Goal: Book appointment/travel/reservation

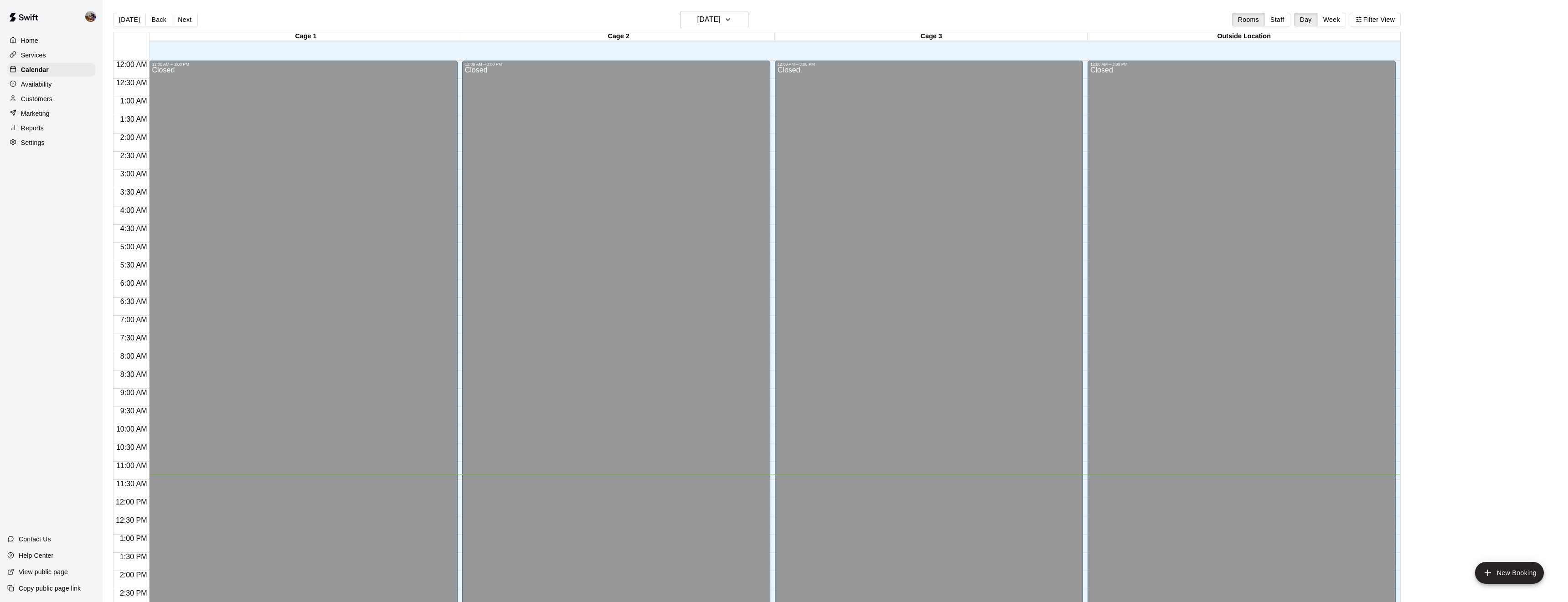
scroll to position [296, 0]
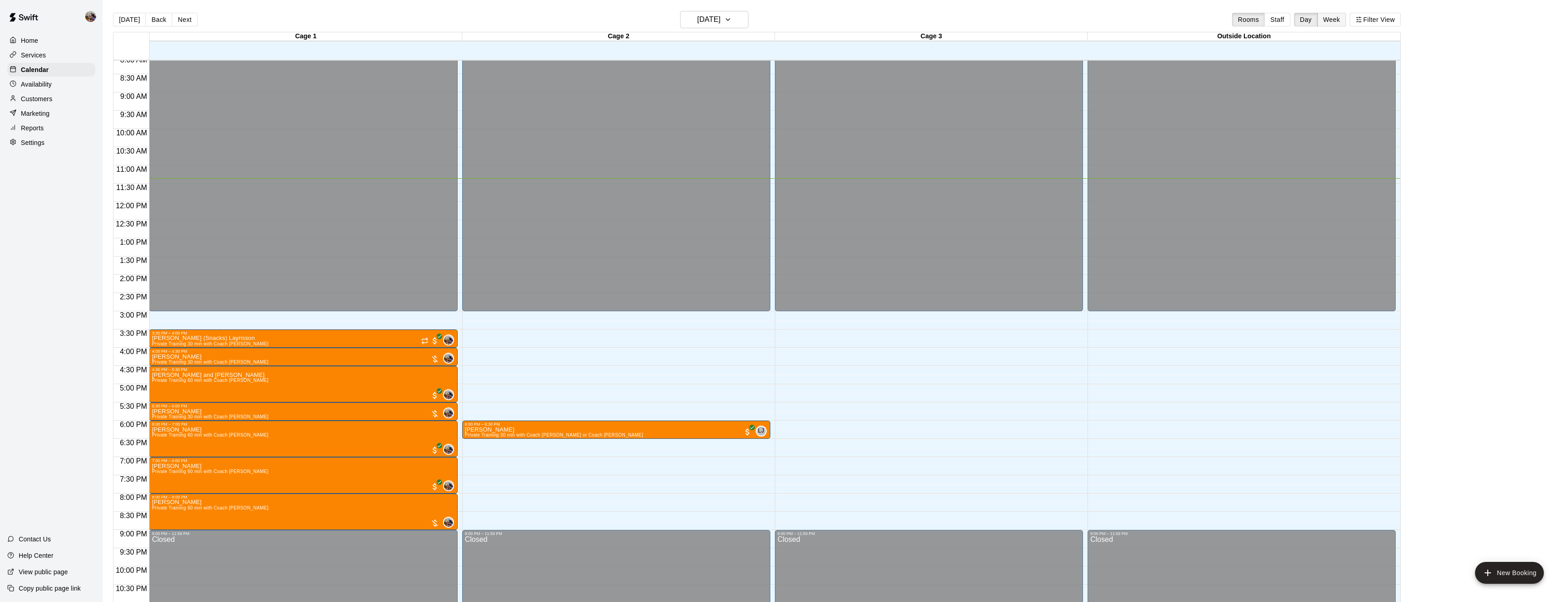
click at [1332, 23] on button "Week" at bounding box center [1331, 19] width 29 height 13
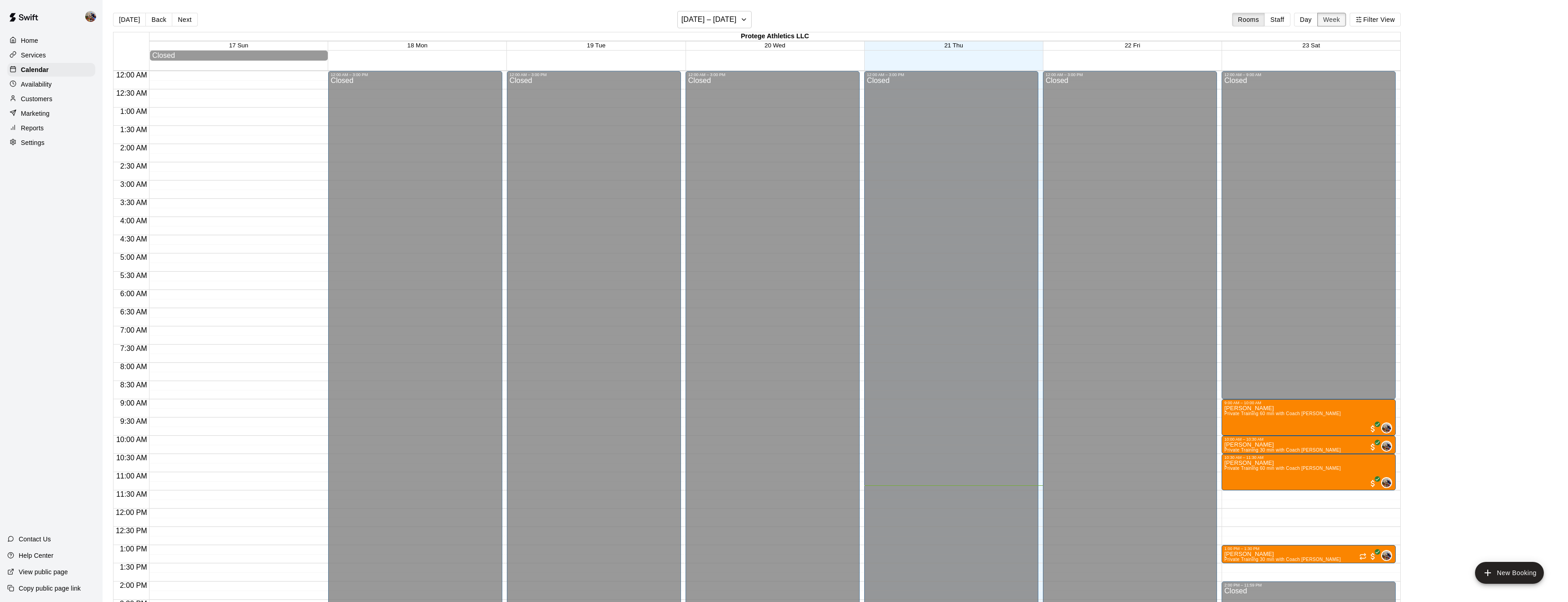
scroll to position [333, 0]
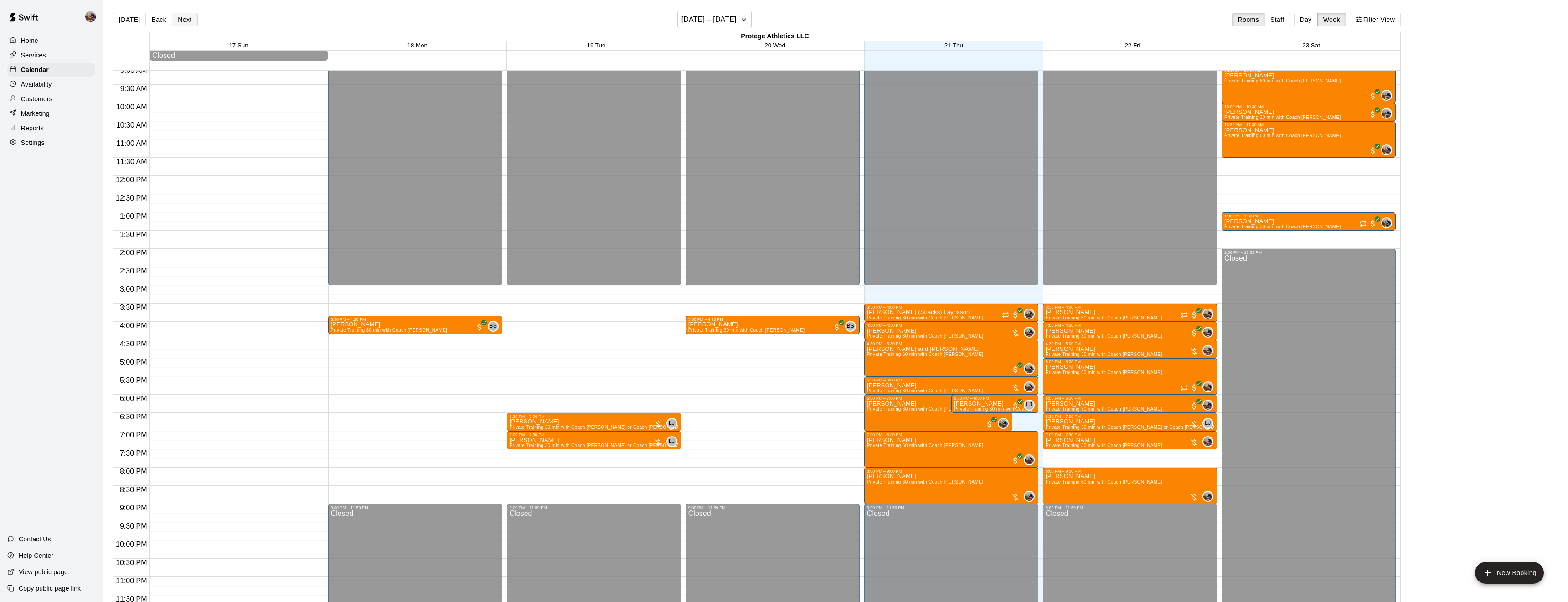
click at [173, 23] on button "Next" at bounding box center [184, 19] width 26 height 13
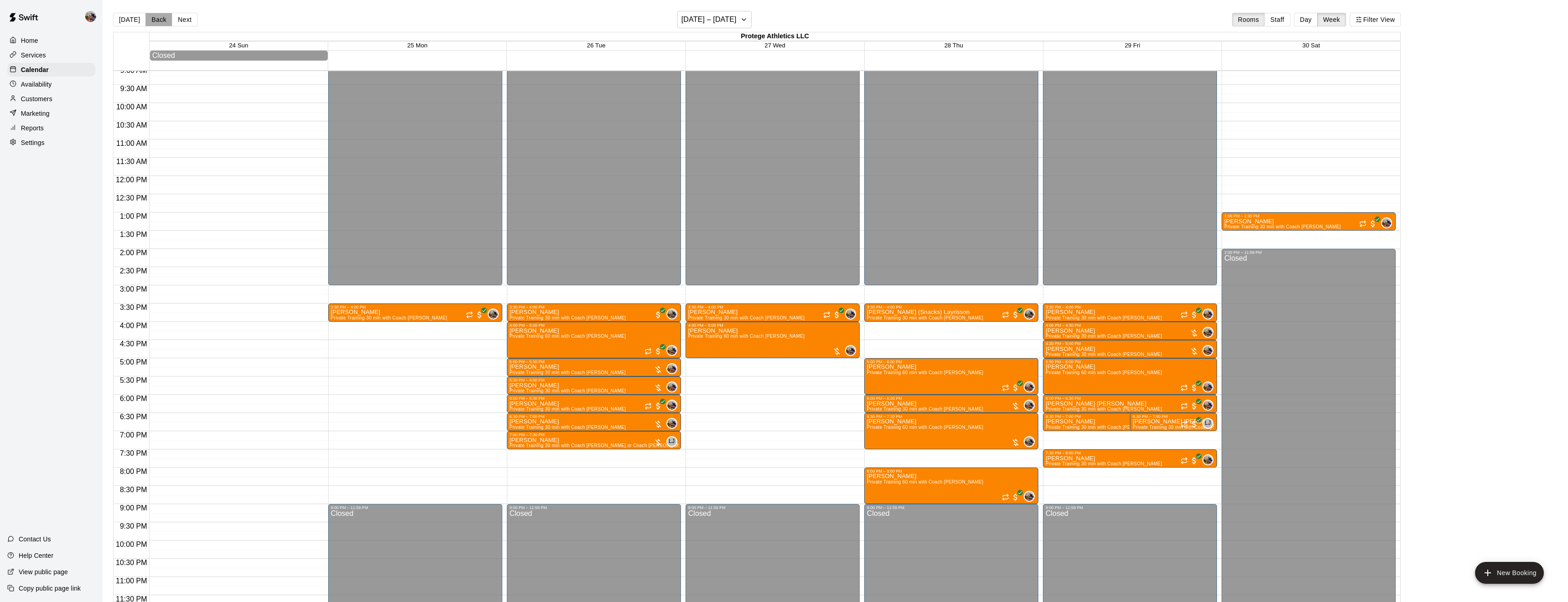
click at [159, 19] on button "Back" at bounding box center [159, 19] width 27 height 13
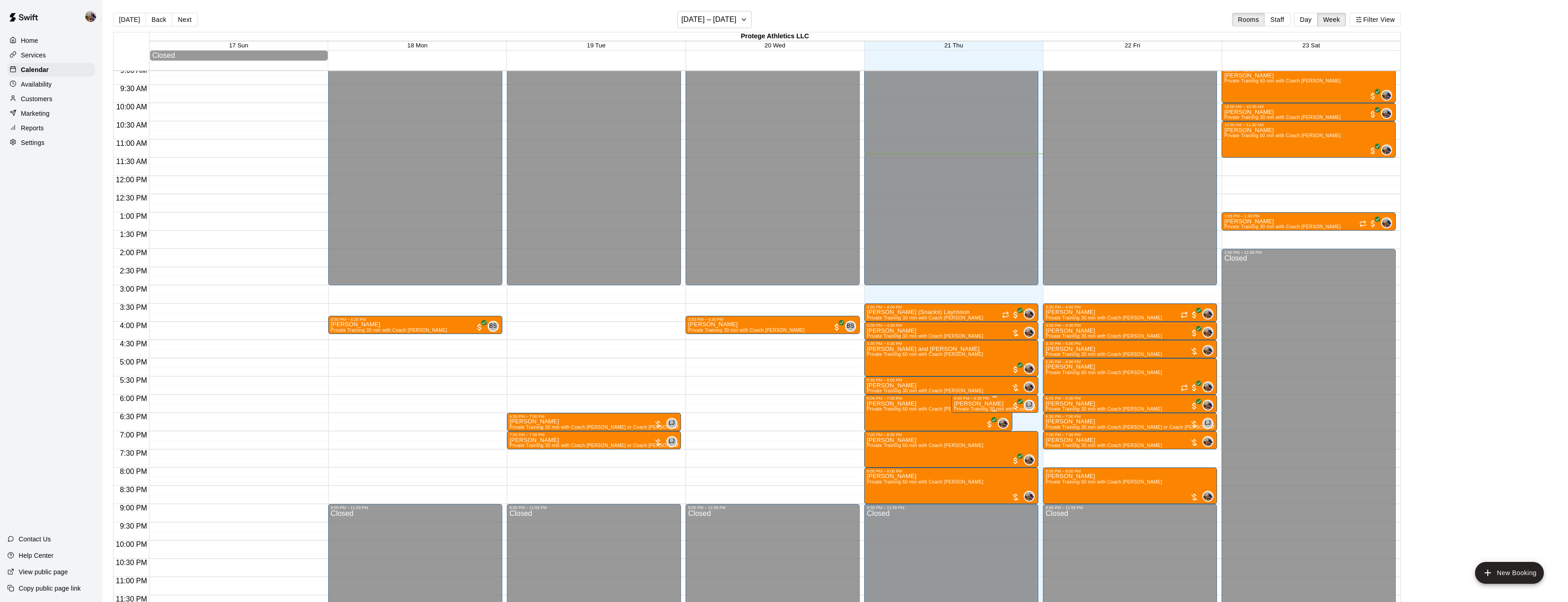
click at [1004, 400] on div "6:00 PM – 6:30 PM" at bounding box center [995, 398] width 82 height 4
click at [963, 406] on icon "edit" at bounding box center [963, 405] width 8 height 8
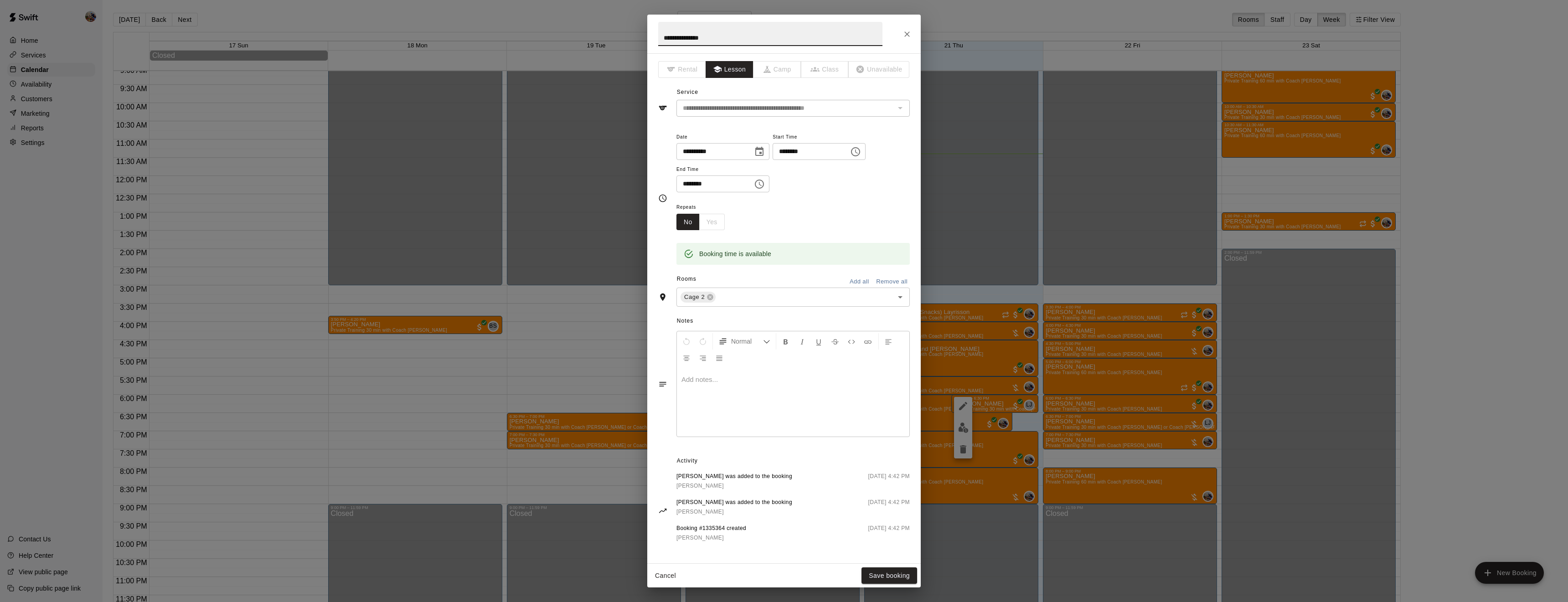
click at [765, 153] on icon "Choose date, selected date is Aug 21, 2025" at bounding box center [760, 152] width 11 height 11
click at [783, 277] on button "29" at bounding box center [786, 281] width 16 height 16
type input "**********"
click at [898, 575] on button "Save booking" at bounding box center [889, 576] width 55 height 17
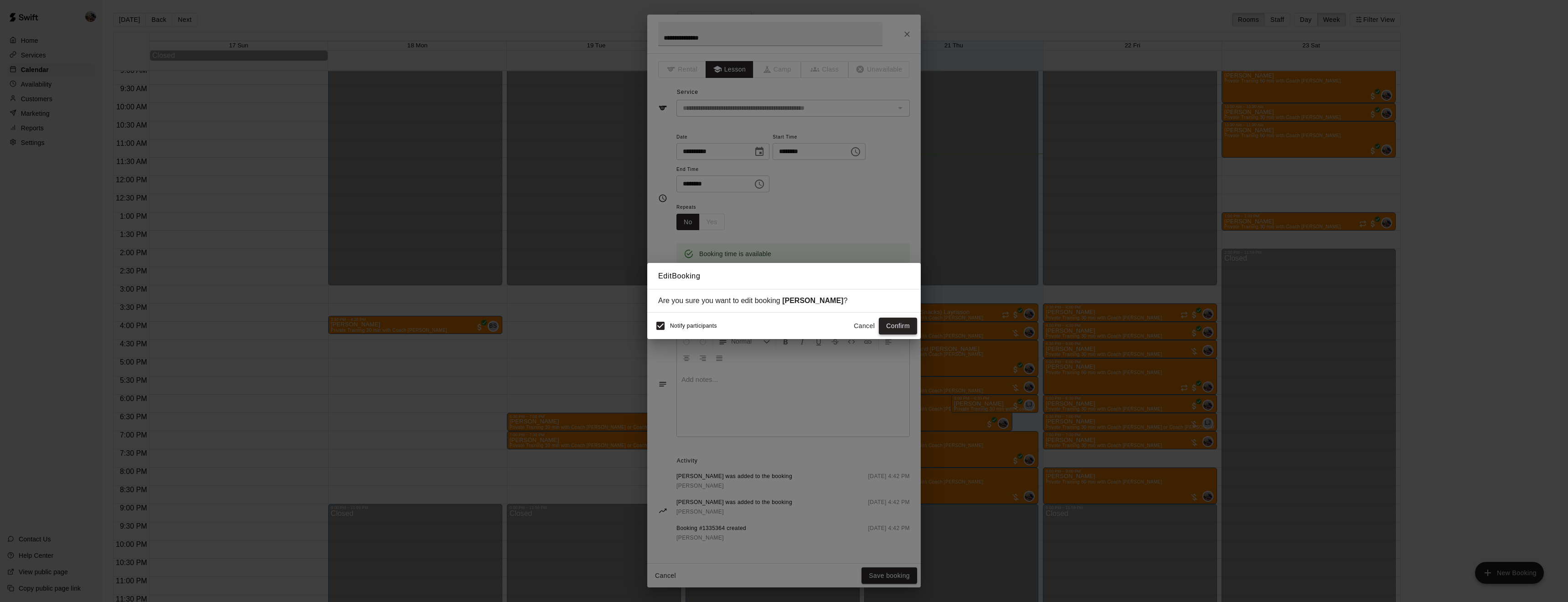
click at [911, 327] on button "Confirm" at bounding box center [898, 326] width 38 height 17
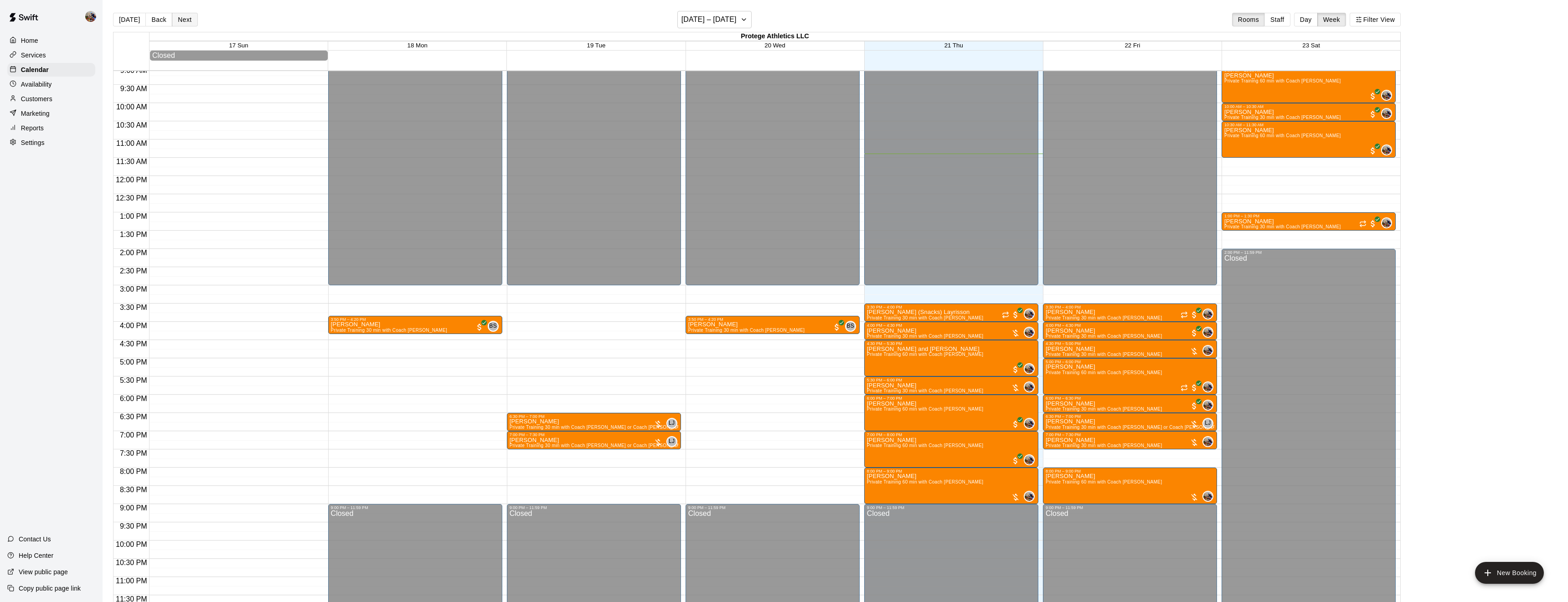
click at [183, 23] on button "Next" at bounding box center [184, 19] width 26 height 13
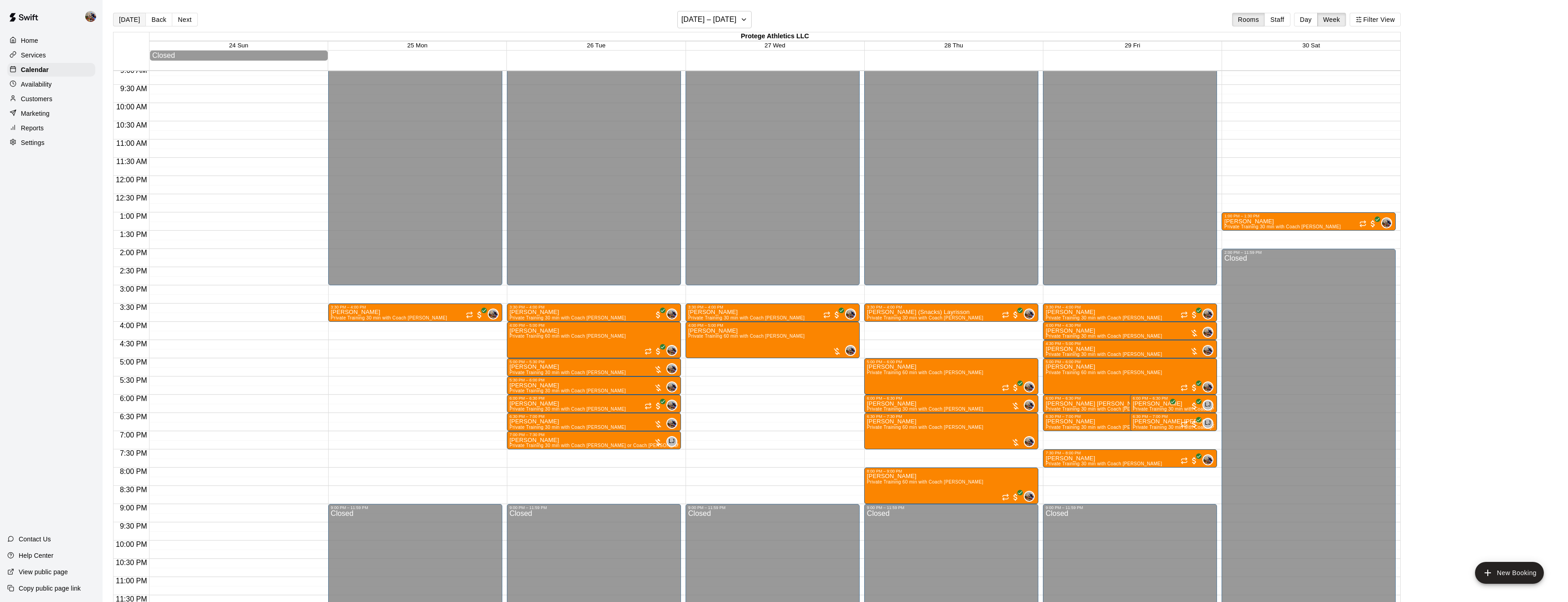
click at [131, 18] on button "[DATE]" at bounding box center [130, 19] width 33 height 13
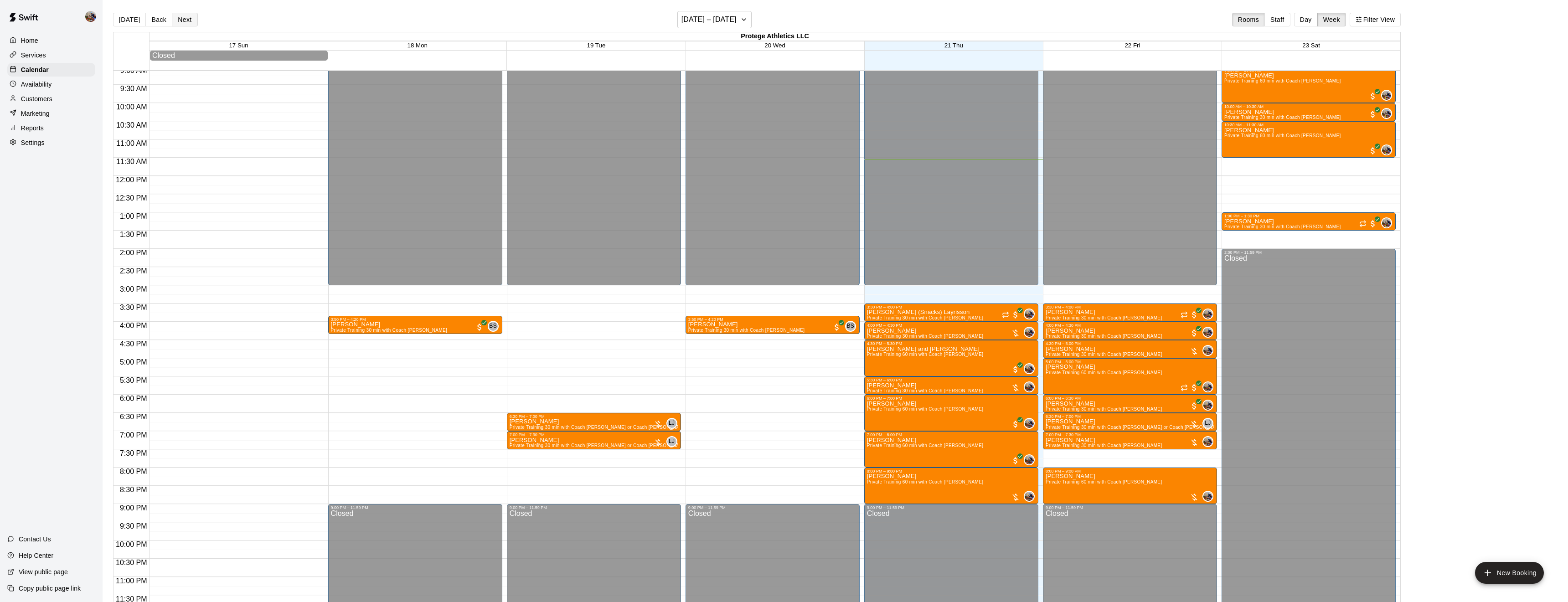
click at [183, 16] on button "Next" at bounding box center [184, 19] width 26 height 13
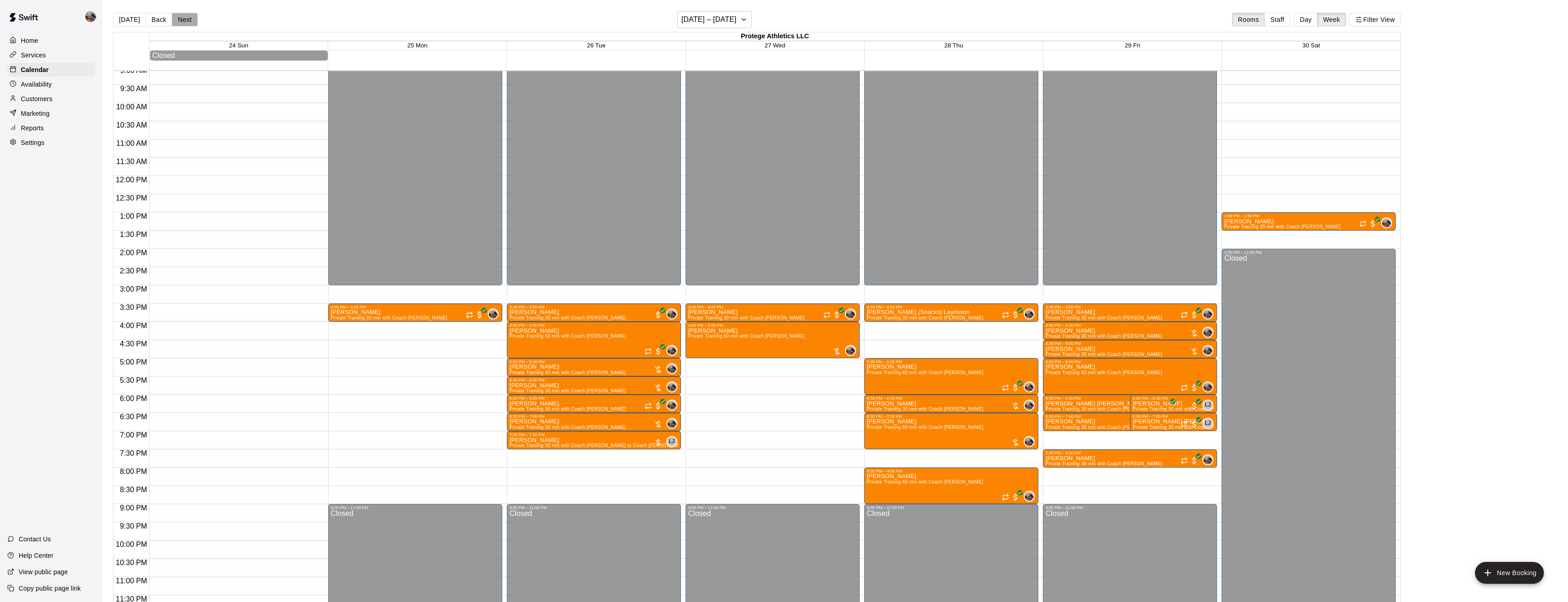
click at [183, 16] on button "Next" at bounding box center [184, 19] width 26 height 13
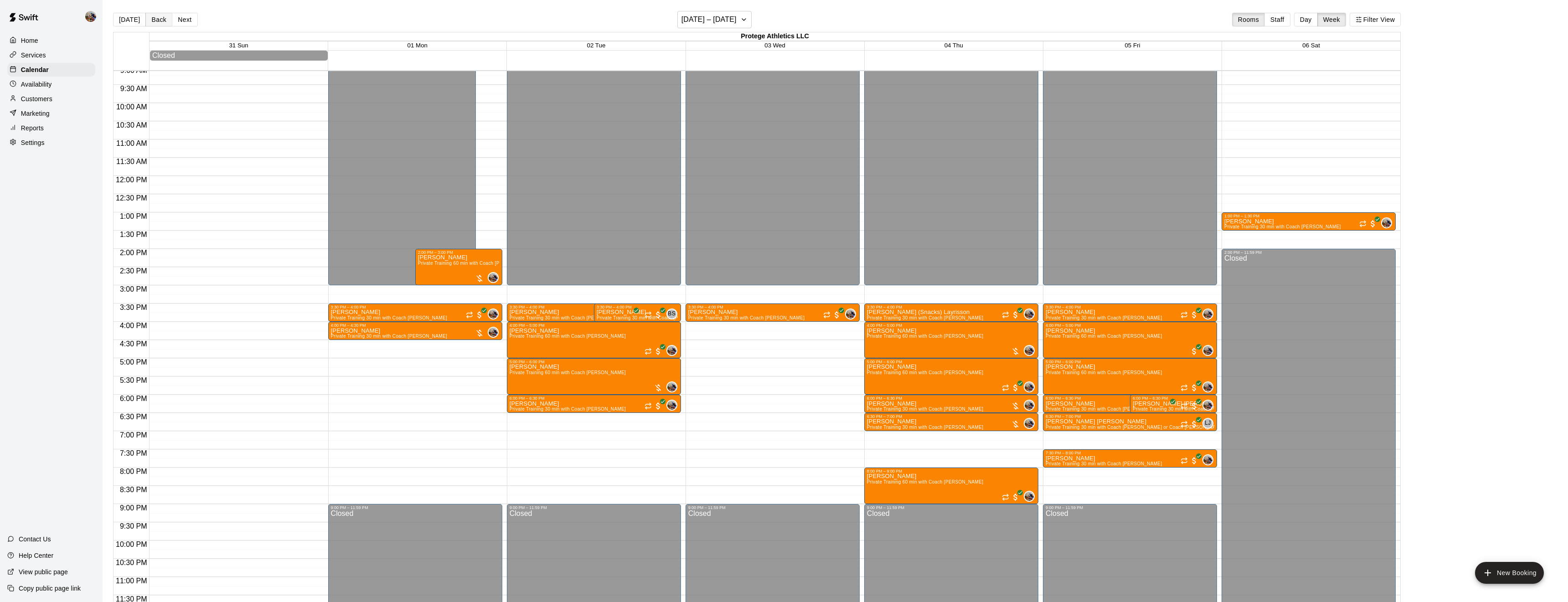
click at [159, 19] on button "Back" at bounding box center [159, 19] width 27 height 13
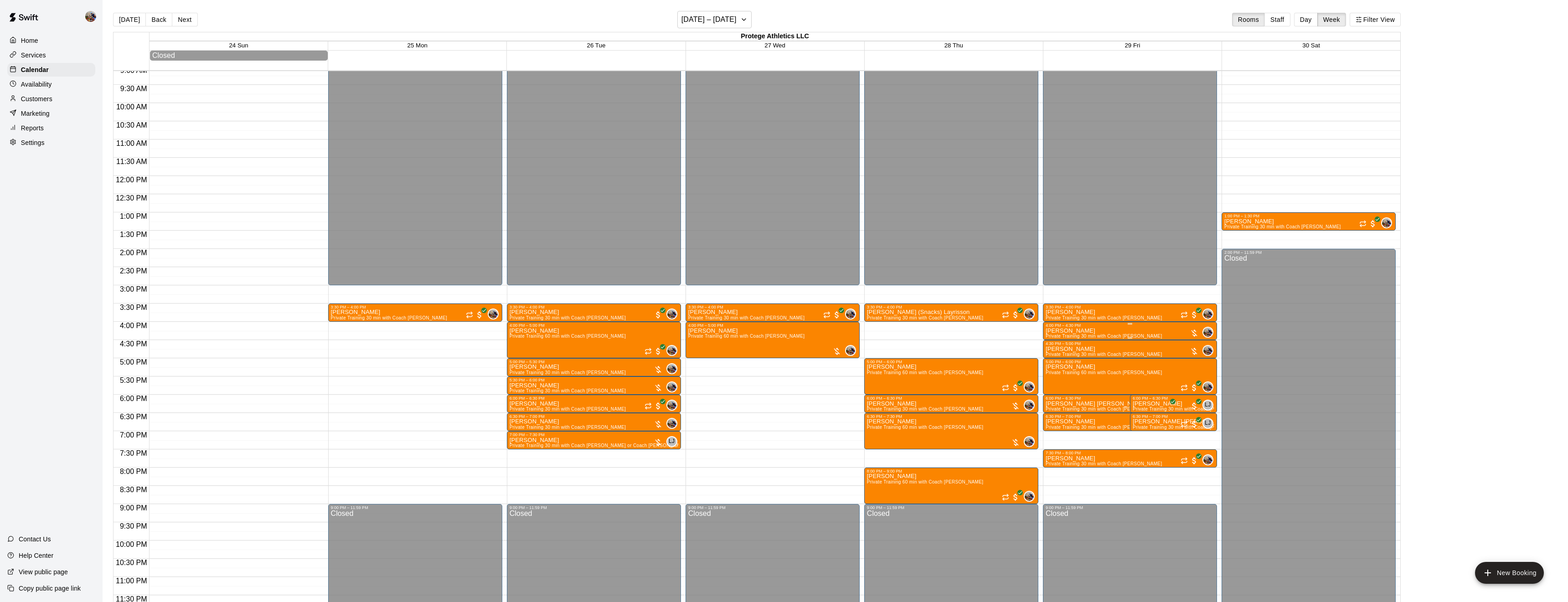
click at [1049, 333] on icon "edit" at bounding box center [1055, 338] width 11 height 11
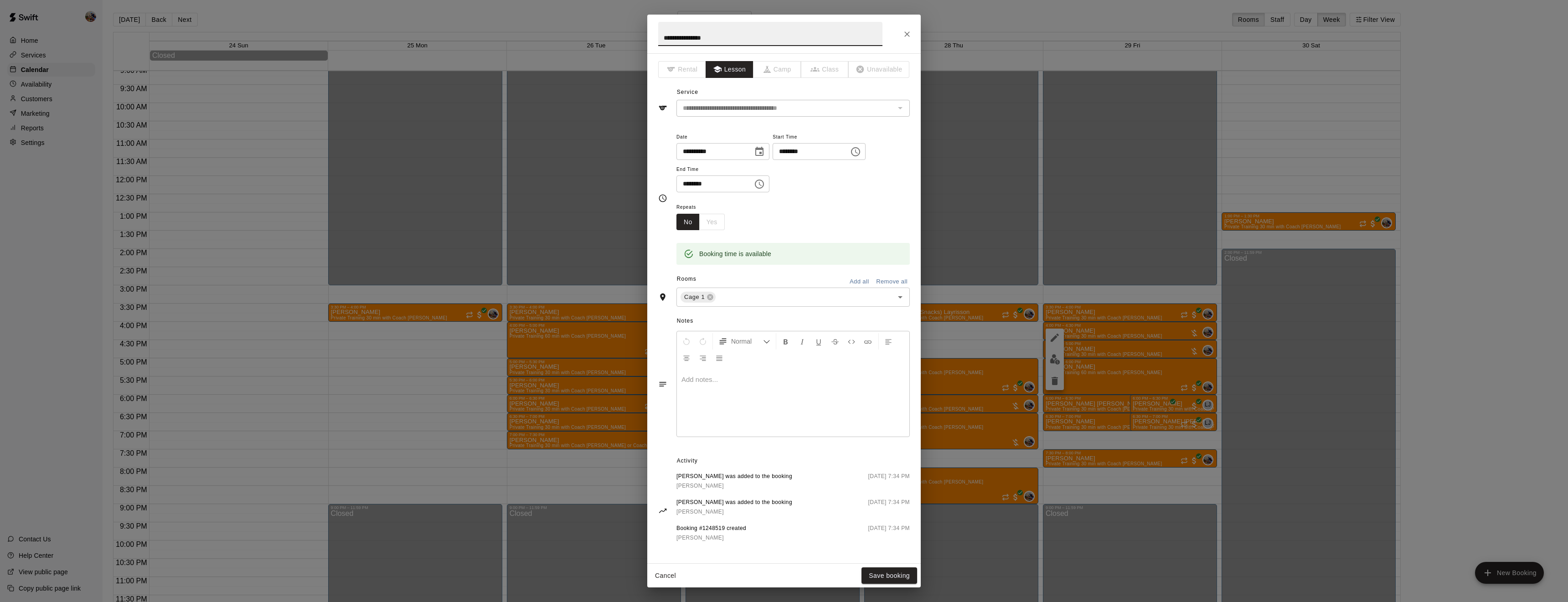
click at [765, 152] on icon "Choose date, selected date is Aug 29, 2025" at bounding box center [760, 152] width 11 height 11
click at [712, 283] on button "25" at bounding box center [713, 281] width 16 height 16
type input "**********"
click at [894, 578] on button "Save booking" at bounding box center [889, 576] width 55 height 17
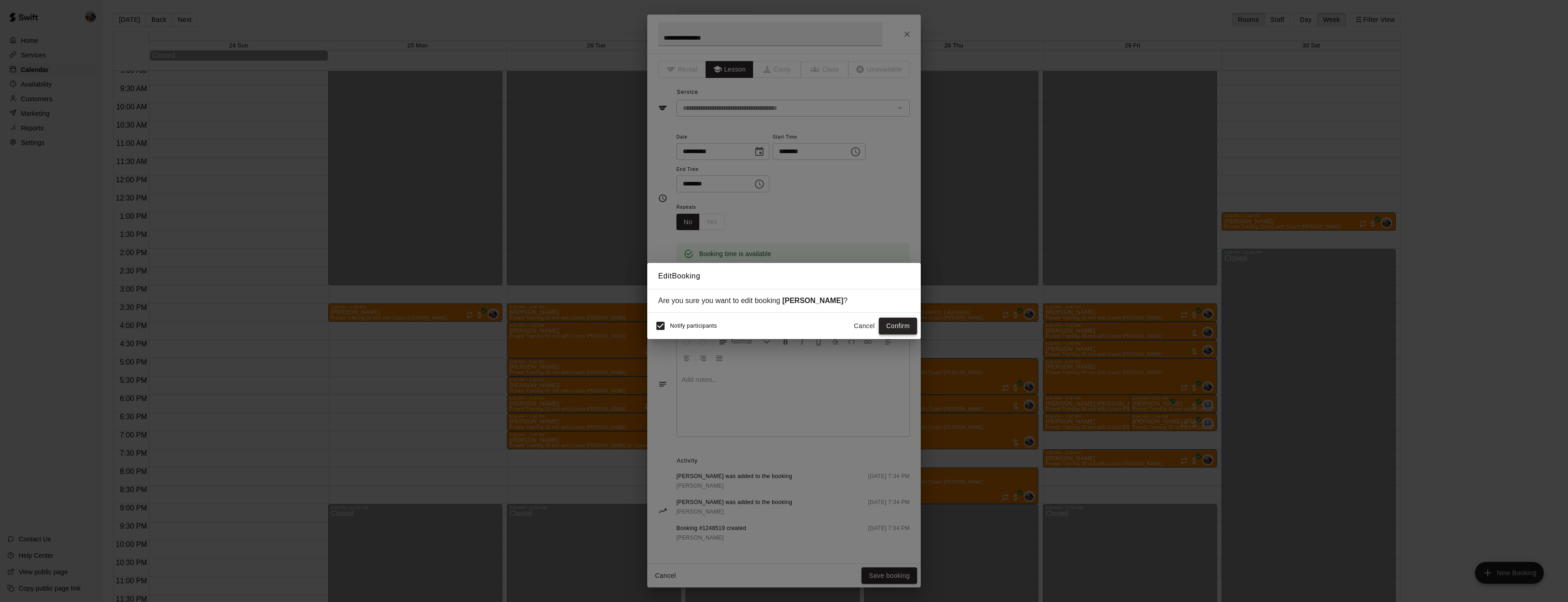
click at [894, 326] on button "Confirm" at bounding box center [898, 326] width 38 height 17
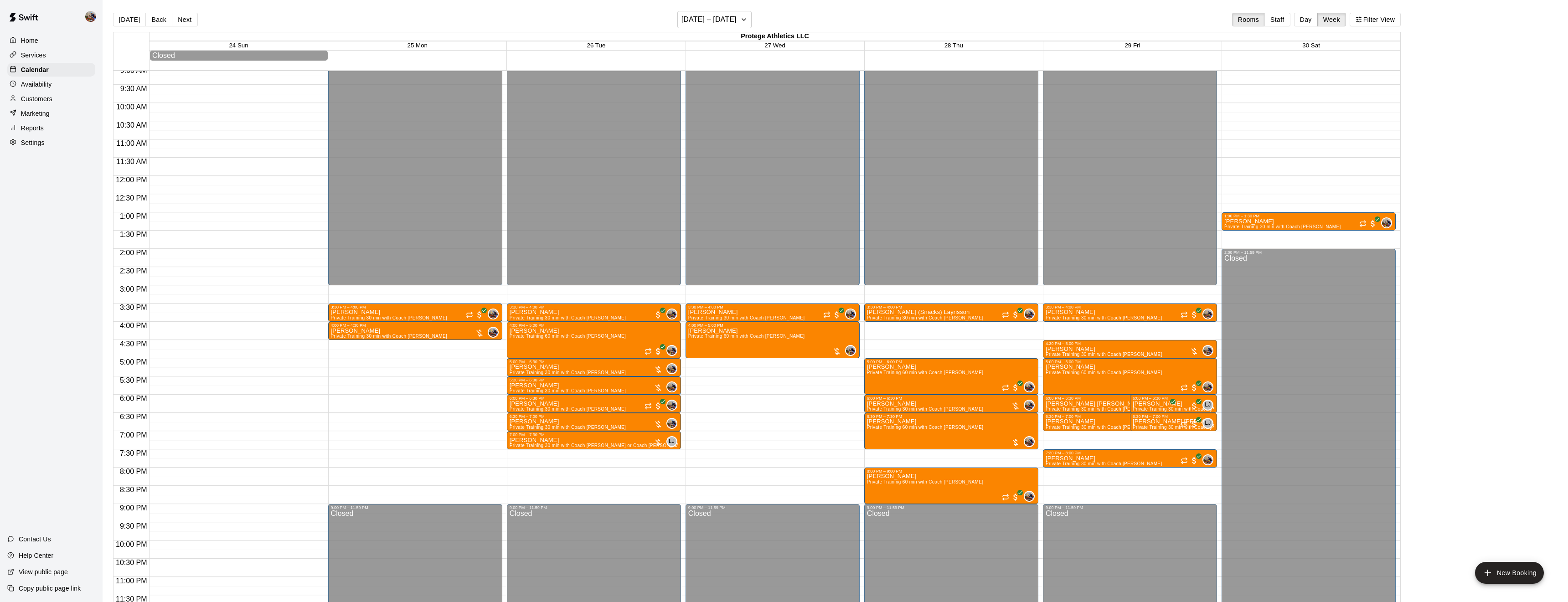
click at [1090, 324] on div "12:00 AM – 3:00 PM Closed 3:30 PM – 4:00 PM [PERSON_NAME] Private Training 30 m…" at bounding box center [1130, 176] width 174 height 875
click at [1088, 337] on body "Home Services Calendar Availability Customers Marketing Reports Settings Contac…" at bounding box center [784, 308] width 1568 height 617
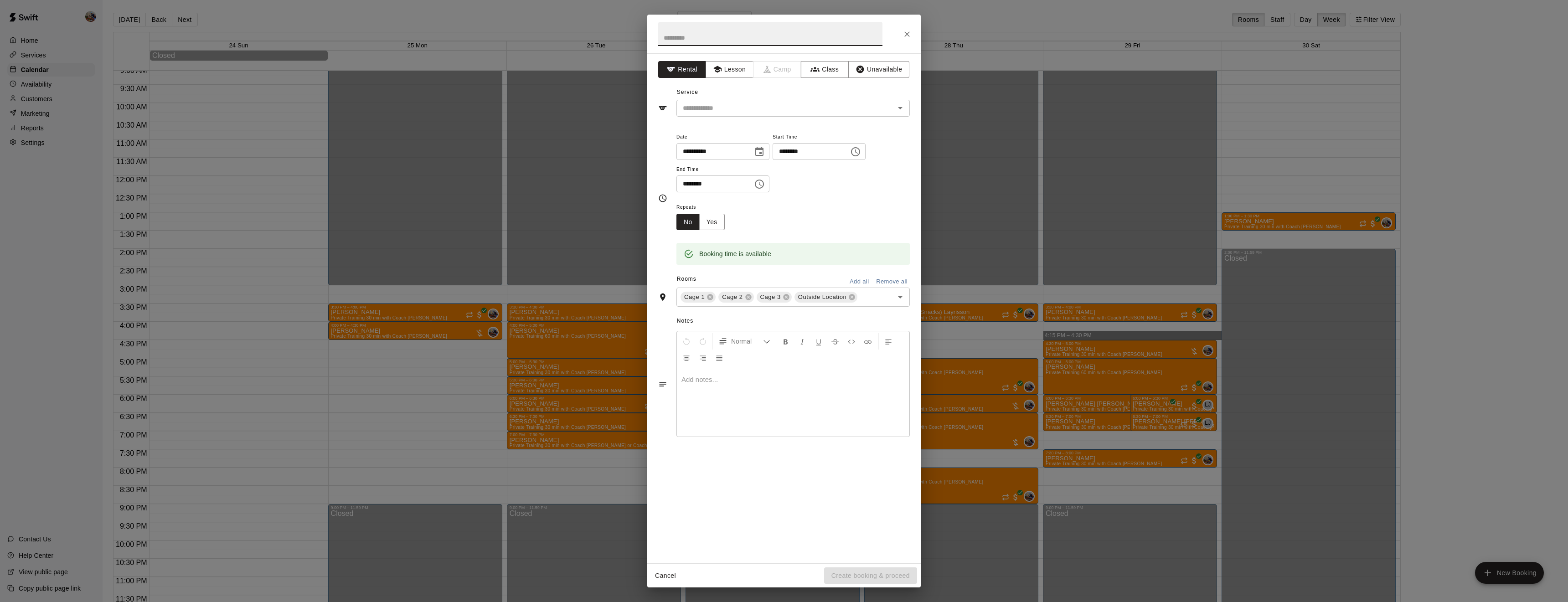
click at [800, 41] on input "text" at bounding box center [770, 34] width 224 height 24
type input "**********"
click at [740, 66] on button "Lesson" at bounding box center [729, 69] width 48 height 17
click at [741, 102] on input "text" at bounding box center [780, 108] width 201 height 12
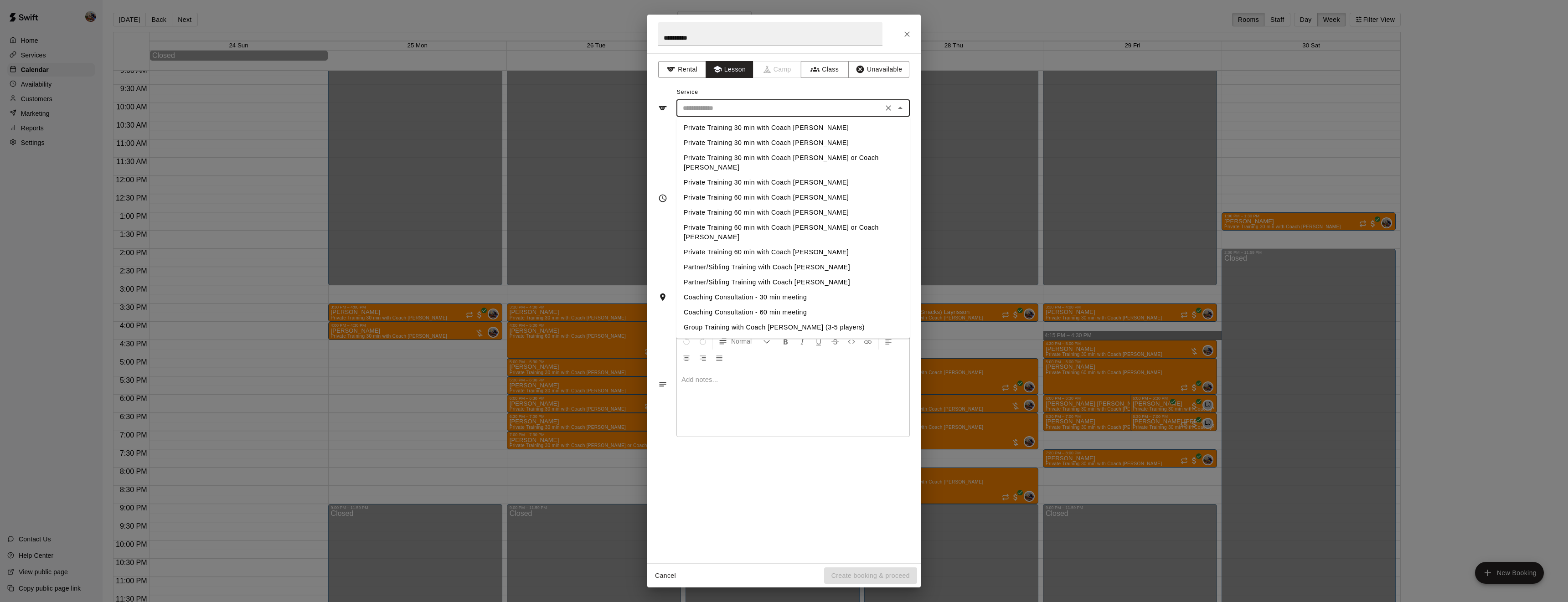
click at [740, 125] on li "Private Training 30 min with Coach [PERSON_NAME]" at bounding box center [793, 128] width 233 height 15
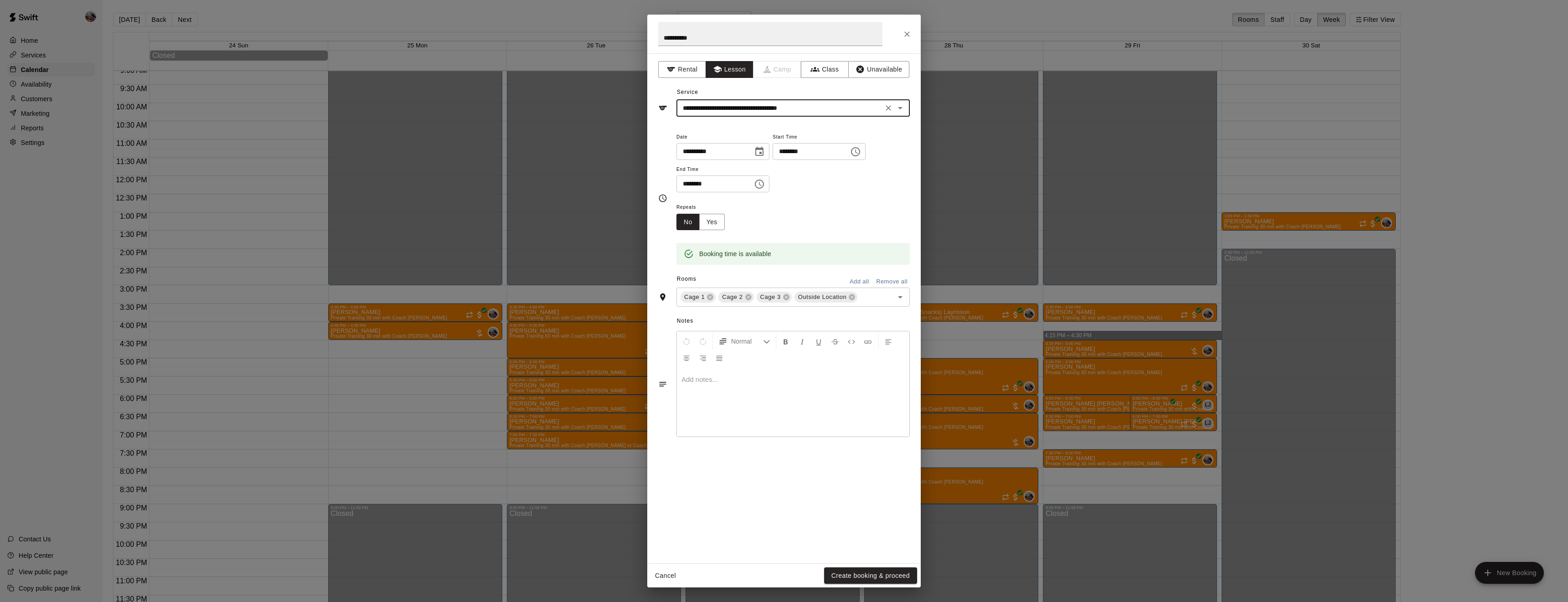
type input "**********"
click at [745, 300] on icon at bounding box center [748, 298] width 6 height 6
click at [773, 300] on icon at bounding box center [776, 298] width 6 height 6
click at [710, 231] on button "Yes" at bounding box center [712, 222] width 26 height 17
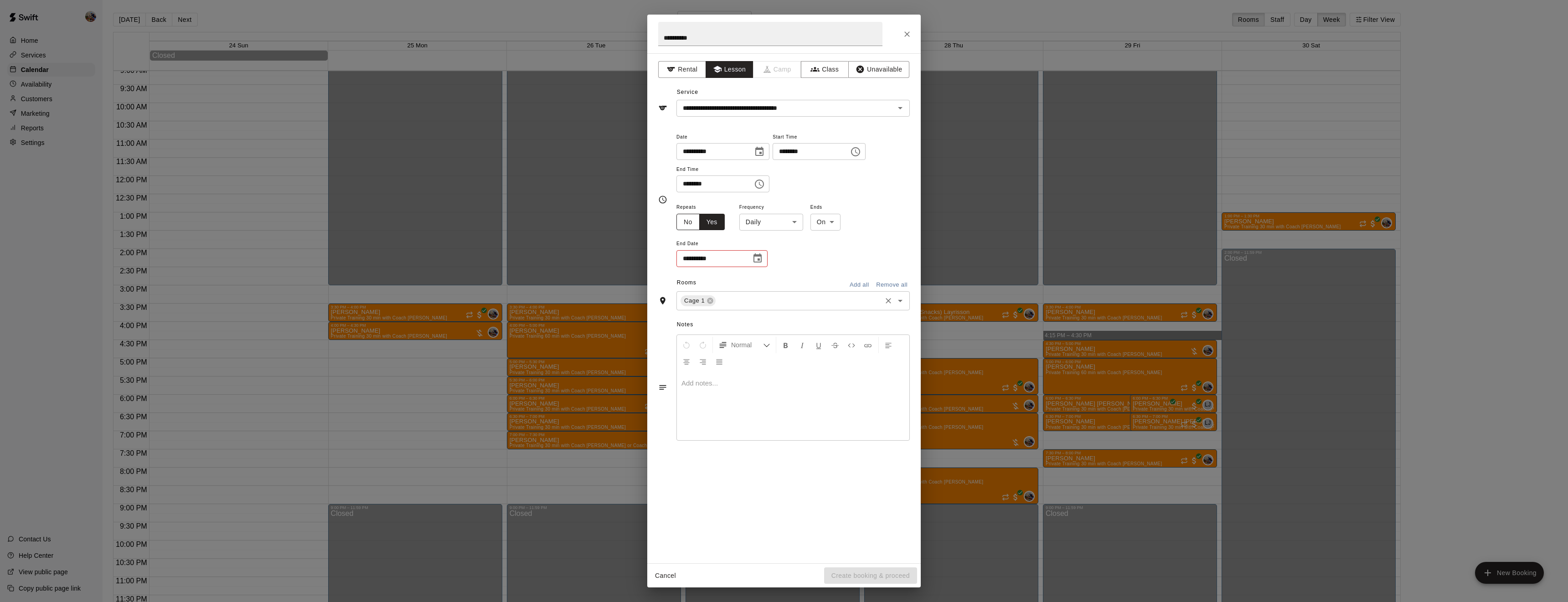
click at [690, 231] on button "No" at bounding box center [688, 222] width 23 height 17
click at [897, 573] on button "Create booking & proceed" at bounding box center [870, 576] width 93 height 17
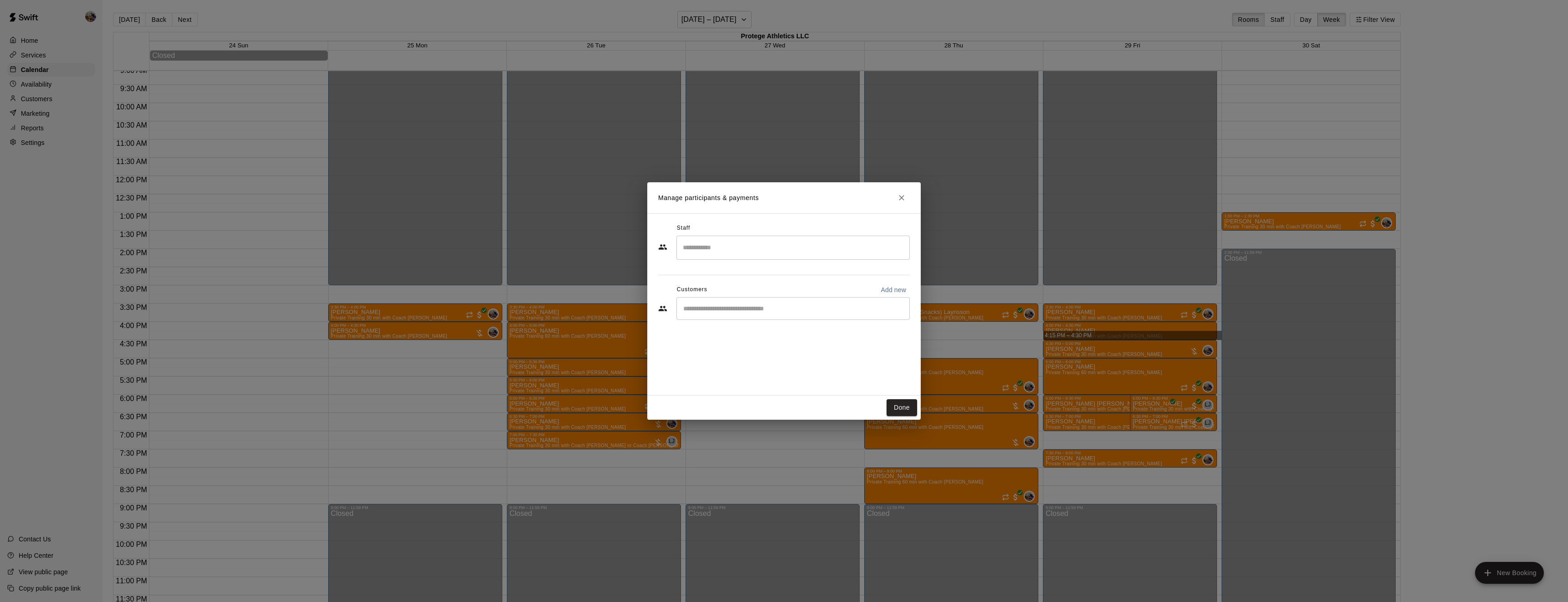
click at [716, 241] on input "Search staff" at bounding box center [793, 248] width 225 height 16
click at [715, 282] on span "Owner" at bounding box center [708, 282] width 17 height 6
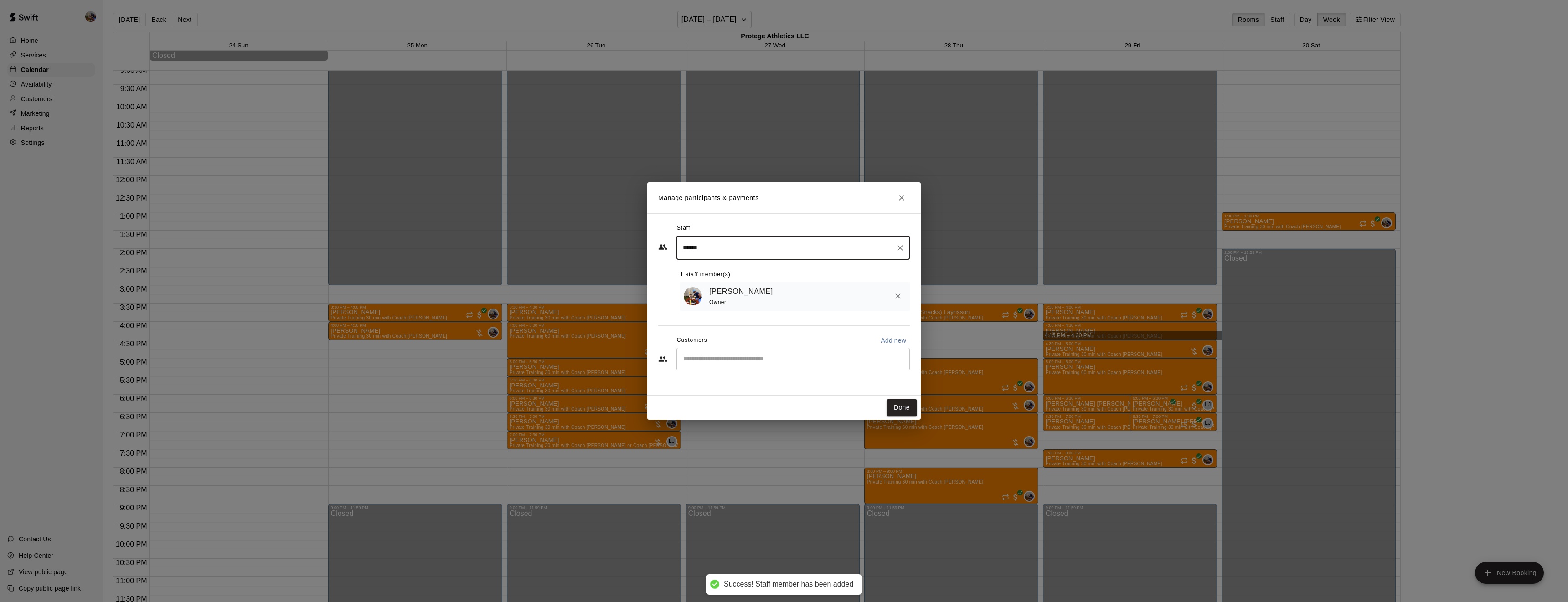
type input "******"
click at [706, 356] on input "Start typing to search customers..." at bounding box center [793, 359] width 225 height 9
type input "*****"
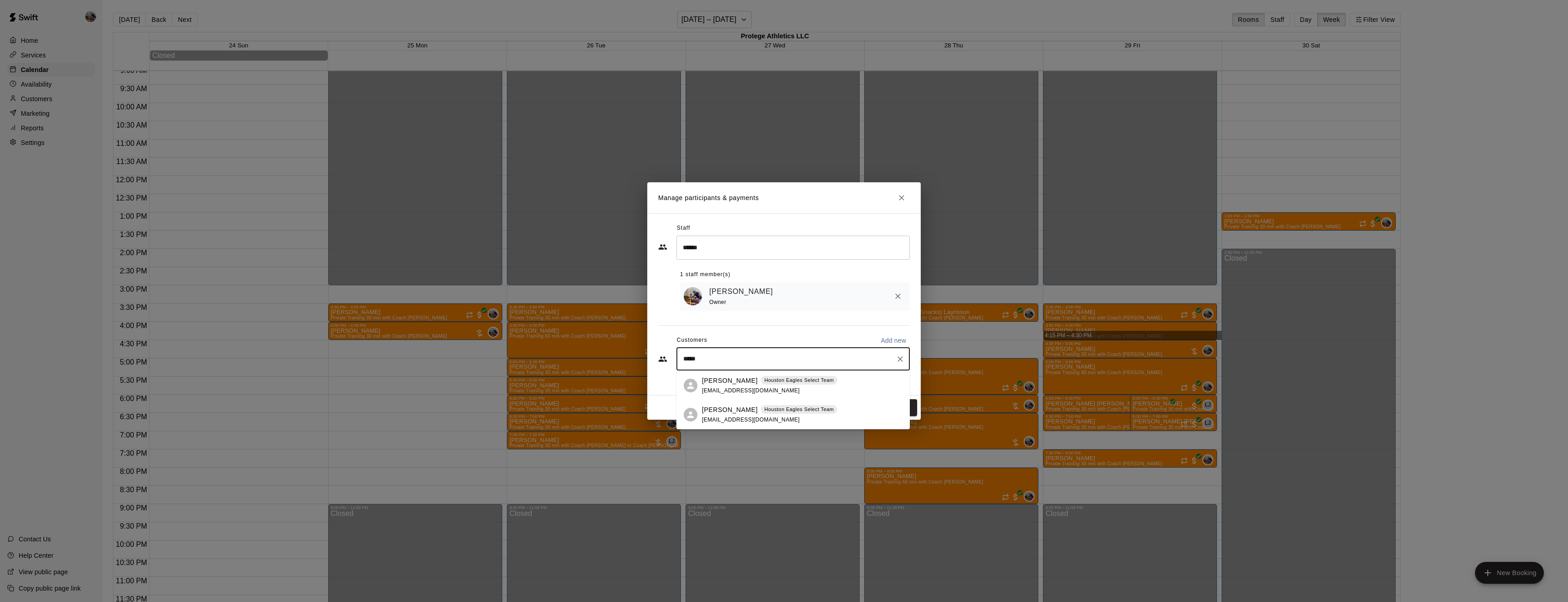
click at [715, 388] on span "[EMAIL_ADDRESS][DOMAIN_NAME]" at bounding box center [751, 391] width 98 height 6
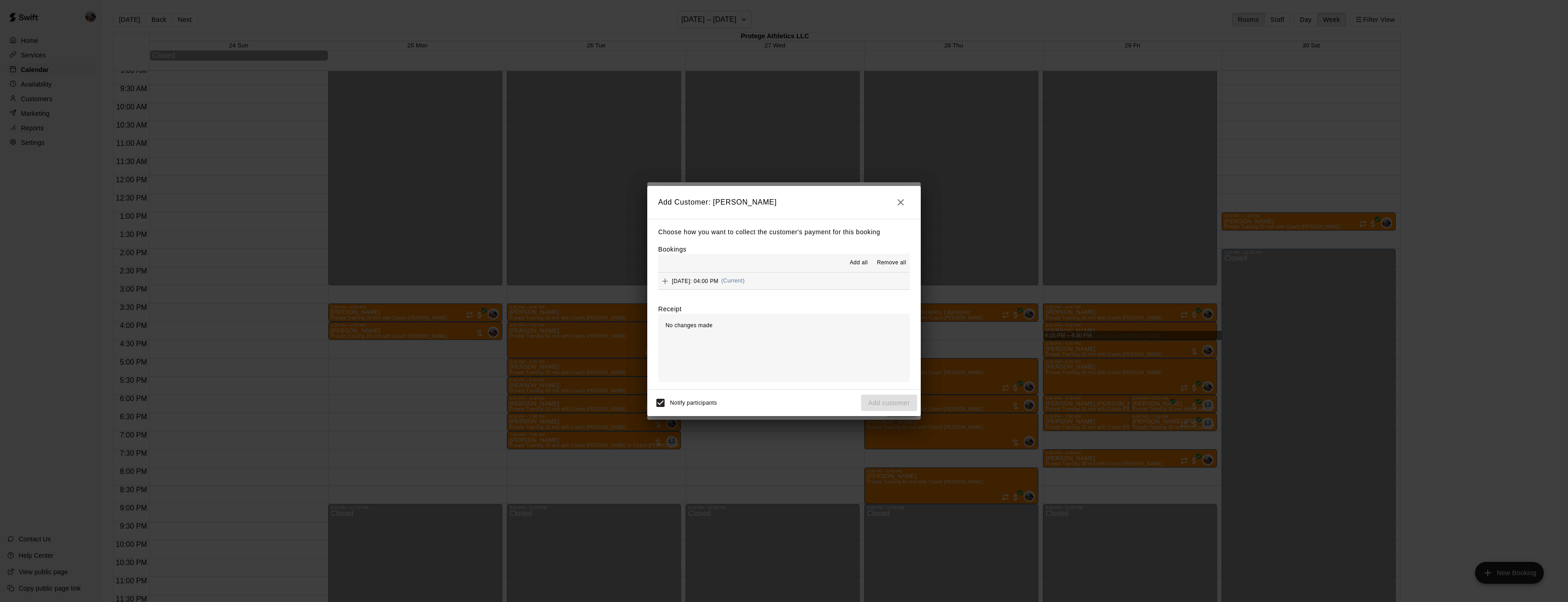
click at [856, 259] on span "Add all" at bounding box center [859, 263] width 18 height 9
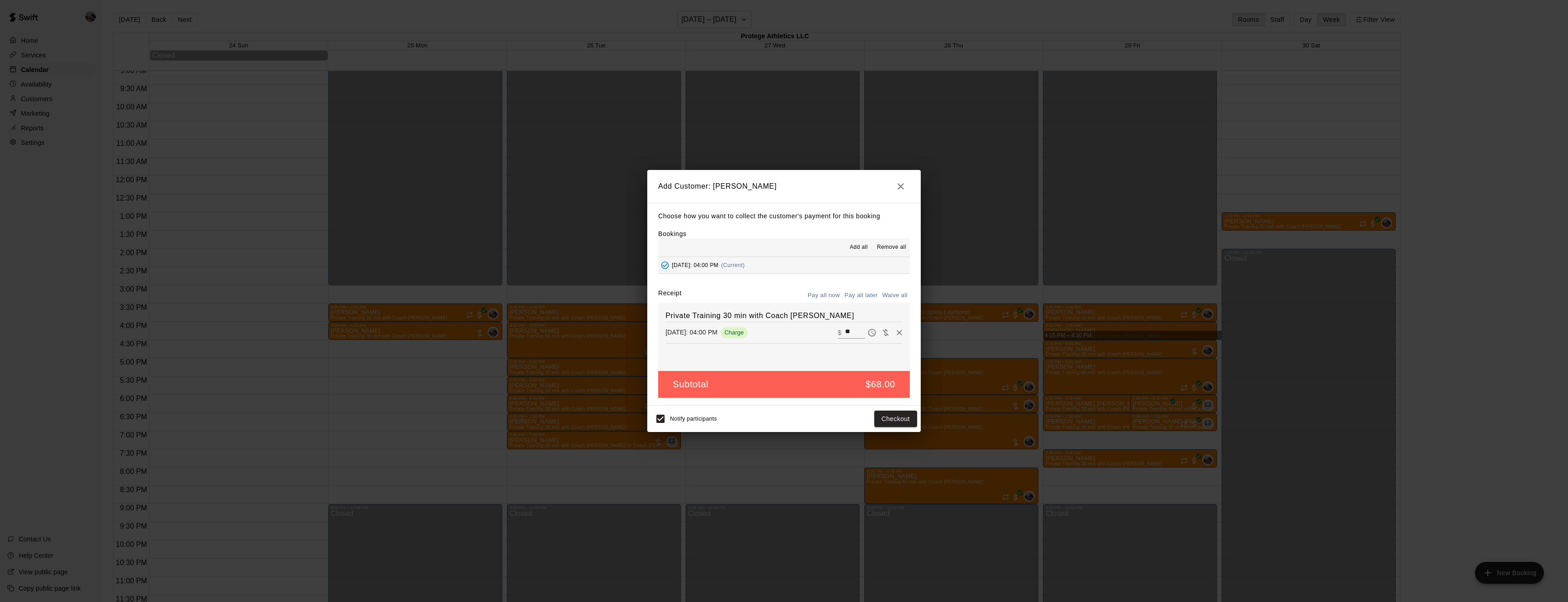
click at [886, 293] on button "Waive all" at bounding box center [894, 295] width 30 height 14
type input "*"
click at [880, 417] on button "Add customer" at bounding box center [889, 419] width 56 height 17
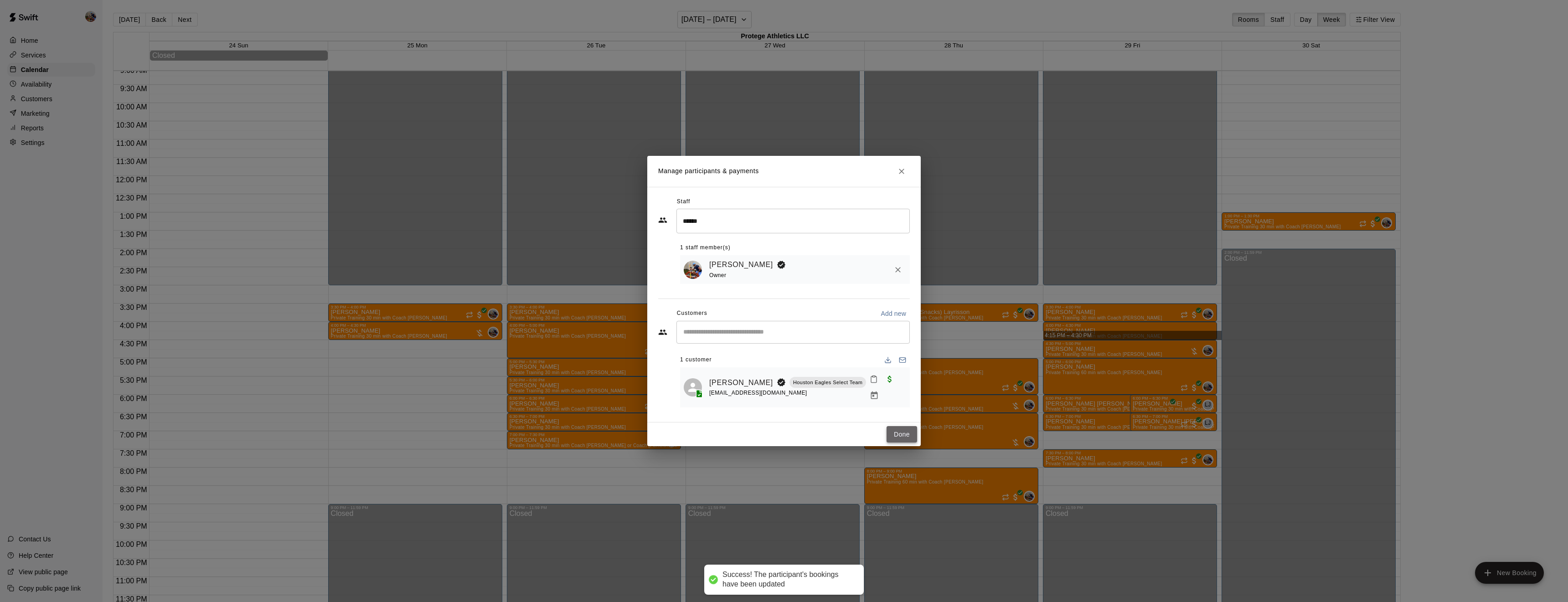
click at [901, 426] on button "Done" at bounding box center [901, 435] width 30 height 17
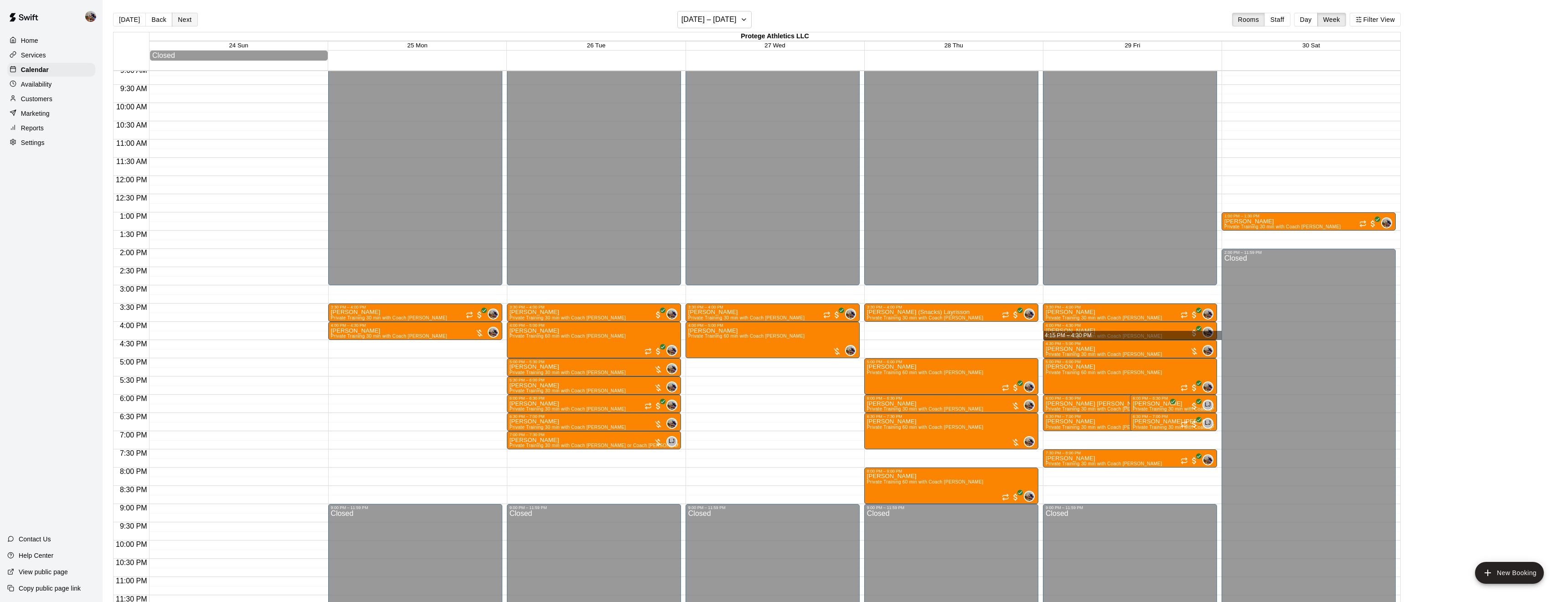
click at [176, 21] on button "Next" at bounding box center [184, 19] width 26 height 13
